Goal: Information Seeking & Learning: Get advice/opinions

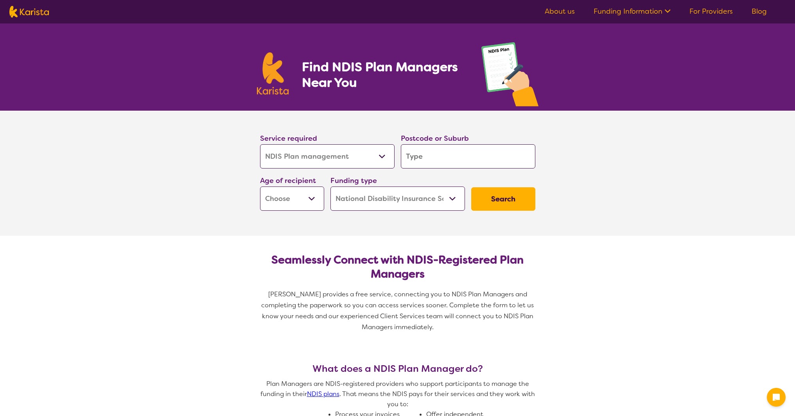
select select "NDIS Plan management"
select select "NDIS"
select select "NDIS Plan management"
select select "NDIS"
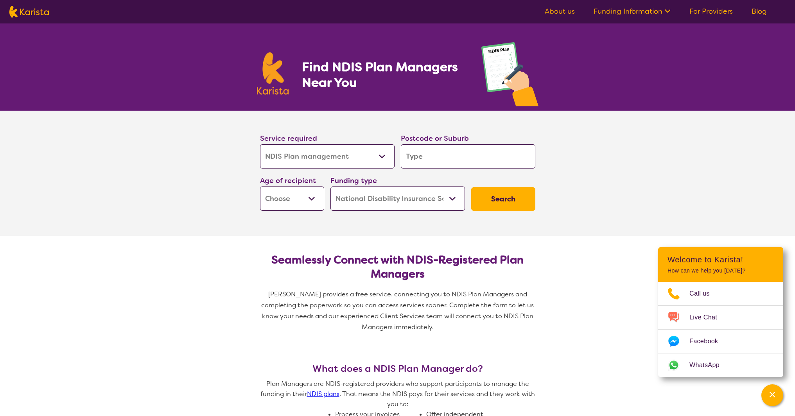
click at [431, 153] on input "search" at bounding box center [468, 156] width 134 height 24
type input "2480"
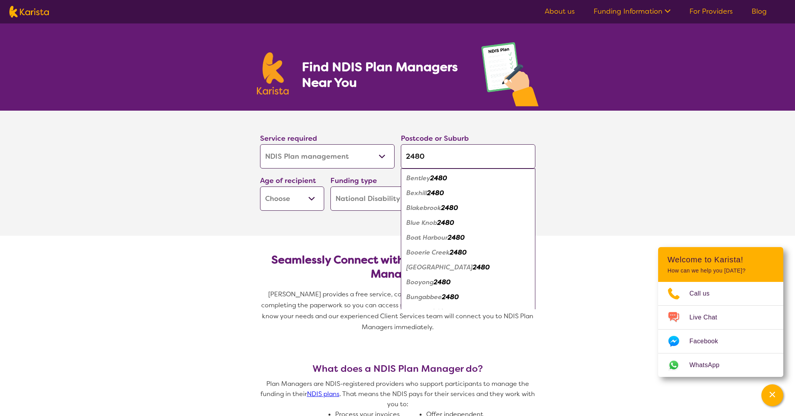
click at [312, 199] on select "Early Childhood - 0 to 9 Child - 10 to 11 Adolescent - 12 to 17 Adult - 18 to 6…" at bounding box center [292, 198] width 64 height 24
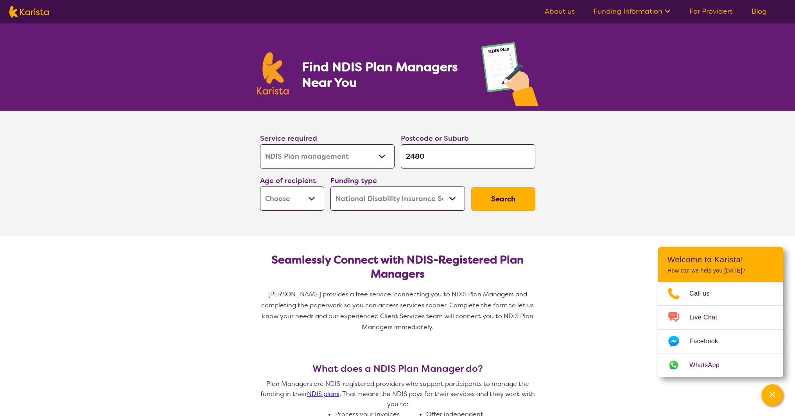
select select "AD"
click at [510, 199] on button "Search" at bounding box center [503, 198] width 64 height 23
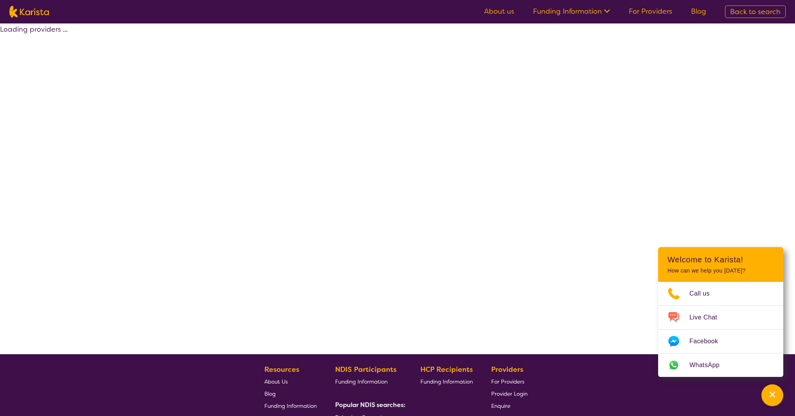
select select "by_score"
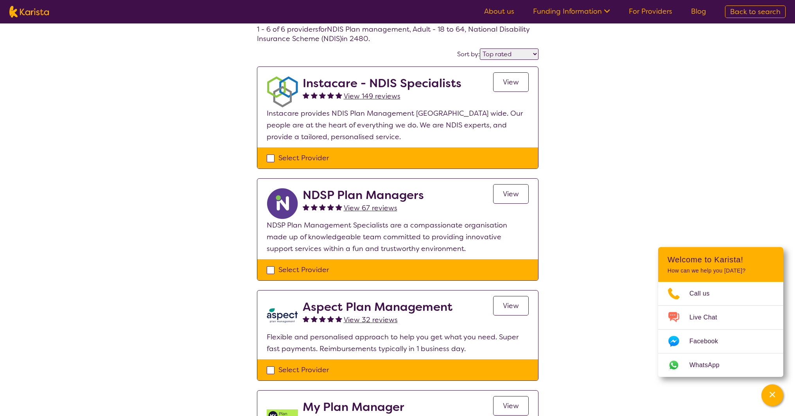
scroll to position [39, 0]
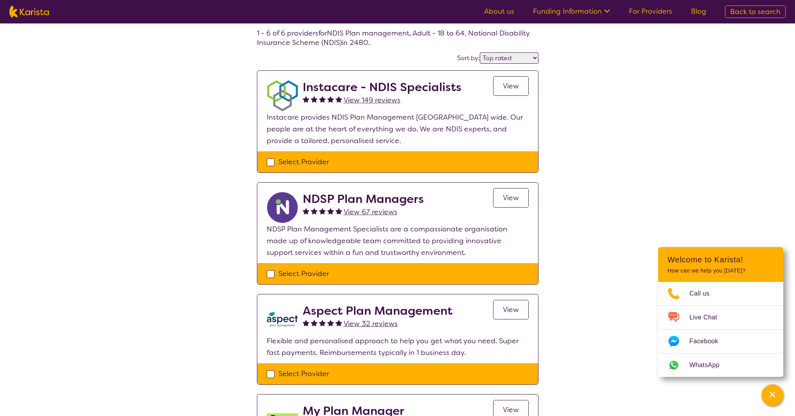
click at [506, 84] on span "View" at bounding box center [511, 85] width 16 height 9
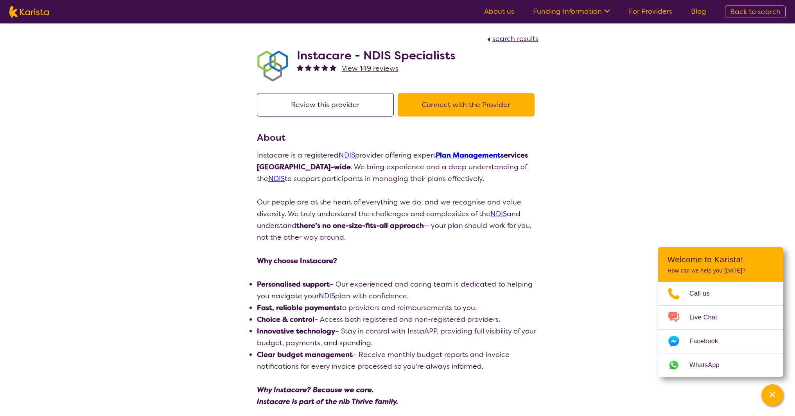
scroll to position [39, 0]
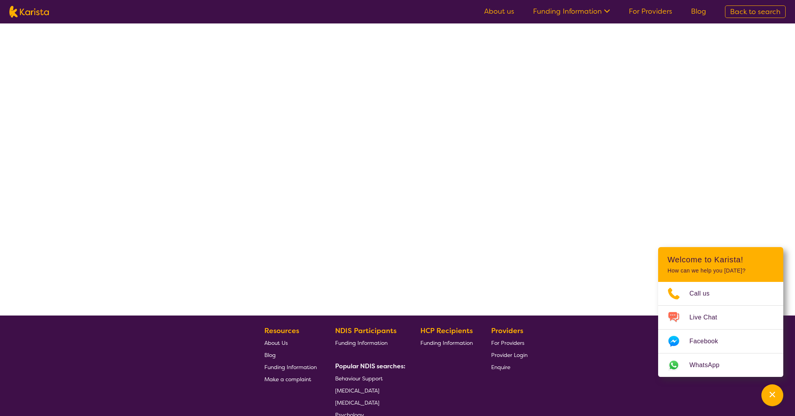
select select "by_score"
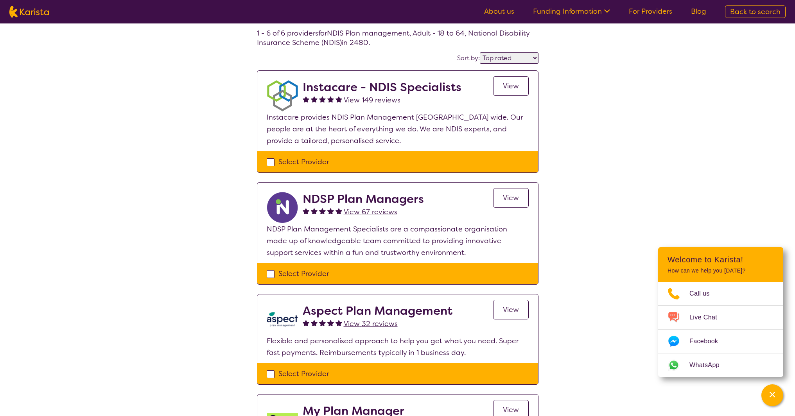
click at [368, 100] on span "View 149 reviews" at bounding box center [372, 99] width 57 height 9
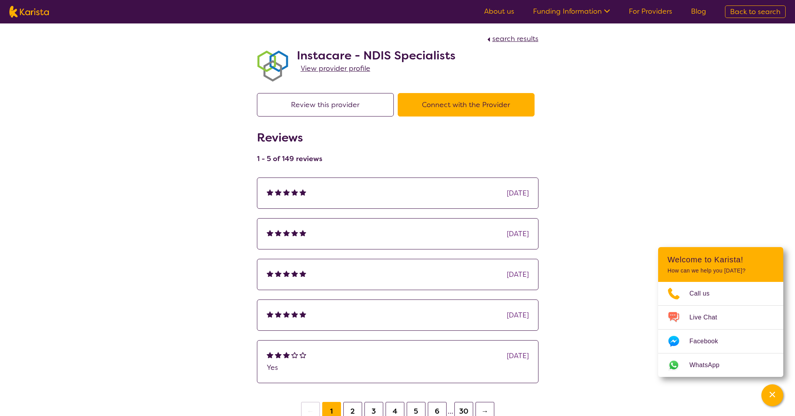
select select "by_score"
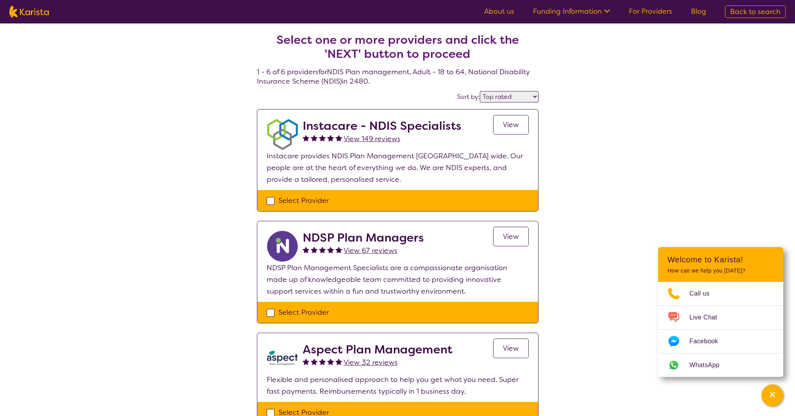
scroll to position [39, 0]
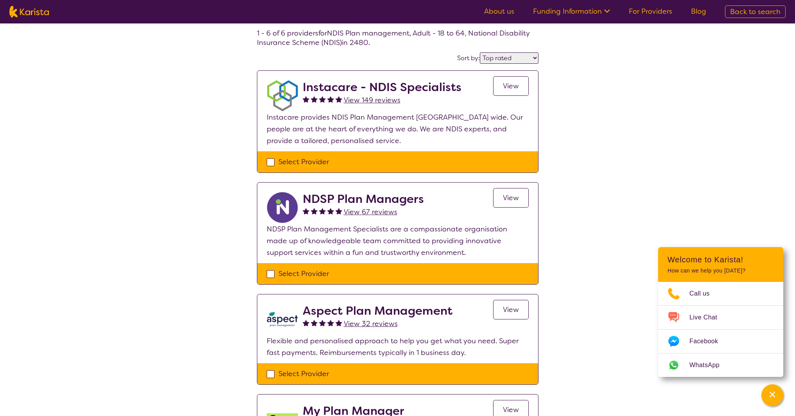
click at [508, 310] on span "View" at bounding box center [511, 309] width 16 height 9
